Goal: Task Accomplishment & Management: Use online tool/utility

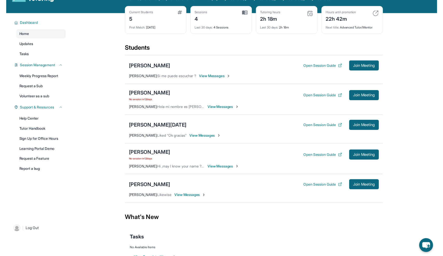
scroll to position [19, 0]
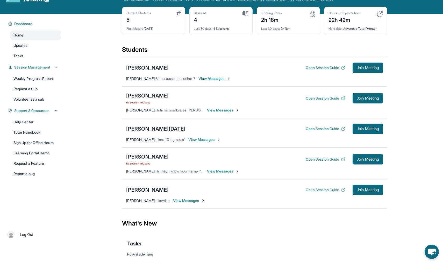
click at [319, 190] on button "Open Session Guide" at bounding box center [326, 189] width 40 height 5
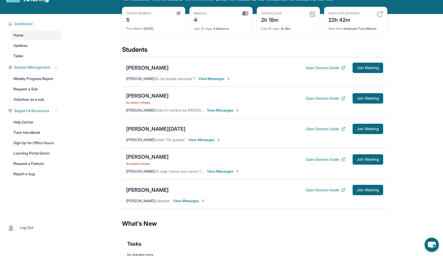
click at [156, 191] on div "[PERSON_NAME]" at bounding box center [147, 189] width 42 height 7
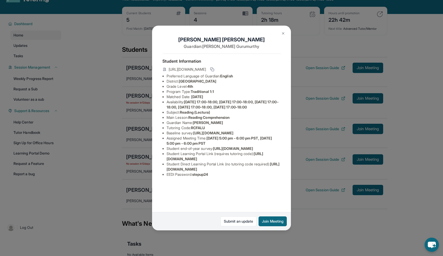
scroll to position [6, 0]
click at [214, 89] on span "Traditional 1:1" at bounding box center [202, 91] width 23 height 4
drag, startPoint x: 259, startPoint y: 189, endPoint x: 165, endPoint y: 189, distance: 94.3
click at [165, 177] on ul "Preferred Language of Guardian: English District: [GEOGRAPHIC_DATA] Grade Level…" at bounding box center [221, 126] width 118 height 104
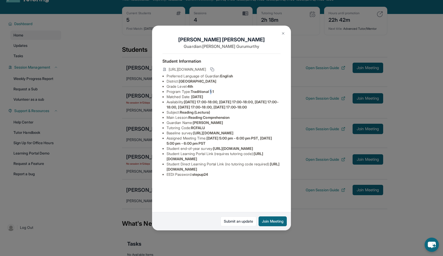
copy span "[URL][DOMAIN_NAME]"
click at [198, 172] on li "Student Direct Learning Portal Link (no tutoring code required) : [URL][DOMAIN_…" at bounding box center [224, 167] width 114 height 10
drag, startPoint x: 167, startPoint y: 198, endPoint x: 277, endPoint y: 197, distance: 109.8
click at [277, 172] on li "Student Direct Learning Portal Link (no tutoring code required) : [URL][DOMAIN_…" at bounding box center [224, 167] width 114 height 10
copy span "[URL][DOMAIN_NAME]"
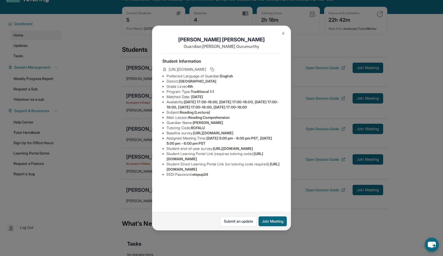
click at [229, 115] on span "Reading Comprehension" at bounding box center [208, 117] width 41 height 4
drag, startPoint x: 213, startPoint y: 204, endPoint x: 165, endPoint y: 204, distance: 47.9
click at [165, 177] on ul "Preferred Language of Guardian: English District: [GEOGRAPHIC_DATA] Grade Level…" at bounding box center [221, 126] width 118 height 104
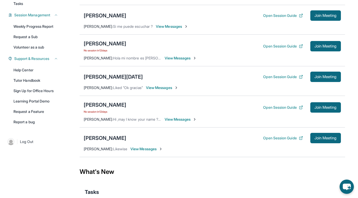
scroll to position [78, 0]
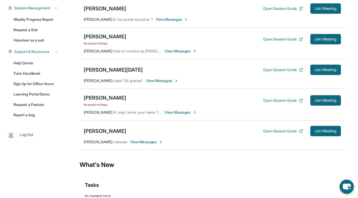
click at [151, 140] on span "View Messages" at bounding box center [146, 141] width 32 height 5
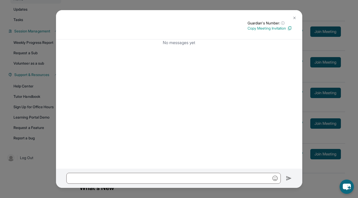
scroll to position [35, 0]
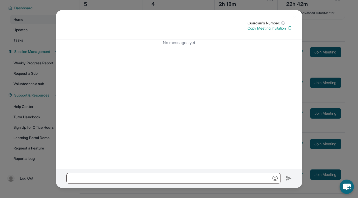
click at [292, 17] on button at bounding box center [294, 18] width 10 height 10
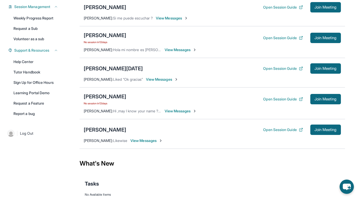
scroll to position [82, 0]
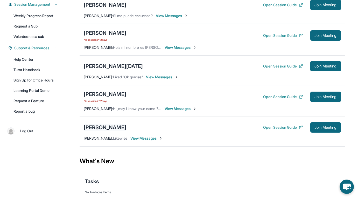
click at [108, 129] on div "[PERSON_NAME]" at bounding box center [105, 127] width 42 height 7
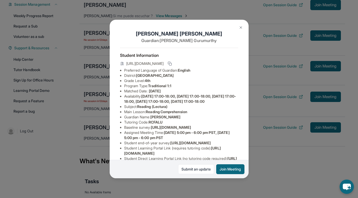
click at [242, 28] on img at bounding box center [241, 27] width 4 height 4
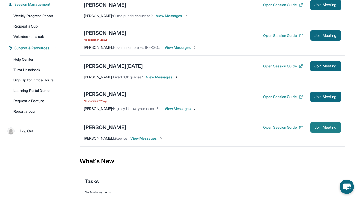
click at [323, 126] on span "Join Meeting" at bounding box center [325, 127] width 22 height 3
drag, startPoint x: 329, startPoint y: 10, endPoint x: 316, endPoint y: 127, distance: 117.3
click at [316, 127] on span "Join Meeting" at bounding box center [325, 127] width 22 height 3
